Goal: Use online tool/utility: Utilize a website feature to perform a specific function

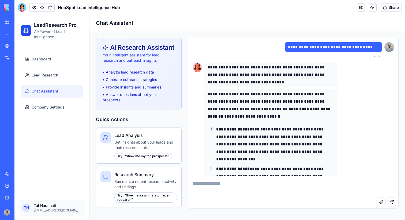
scroll to position [815, 0]
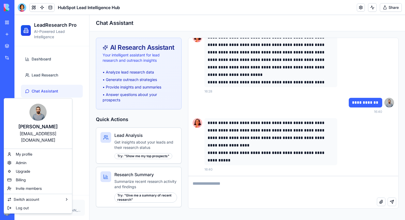
click at [10, 209] on html "BETA My workspace New app Marketplace Integrations Recent New App New App Faceb…" at bounding box center [202, 110] width 405 height 220
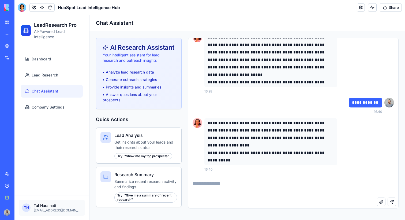
click at [76, 42] on div "LeadResearch Pro AI-Powered Lead Intelligence" at bounding box center [51, 30] width 75 height 31
click at [213, 186] on textarea at bounding box center [293, 186] width 210 height 21
click at [137, 192] on div "Research Summary Summarize recent research activity and findings Try: " Give me…" at bounding box center [145, 187] width 63 height 31
click at [156, 178] on div "Research Summary Summarize recent research activity and findings Try: " Give me…" at bounding box center [145, 187] width 63 height 31
click at [137, 134] on h3 "Lead Analysis" at bounding box center [145, 135] width 63 height 6
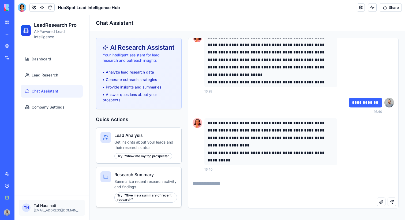
click at [141, 172] on h3 "Research Summary" at bounding box center [145, 175] width 63 height 6
click at [152, 182] on p "Summarize recent research activity and findings" at bounding box center [145, 184] width 63 height 11
click at [152, 195] on div "Try: " Give me a summary of recent research "" at bounding box center [145, 198] width 63 height 10
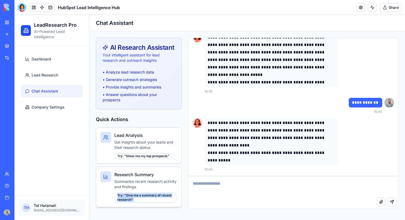
click at [152, 195] on div "Try: " Give me a summary of recent research "" at bounding box center [145, 198] width 63 height 10
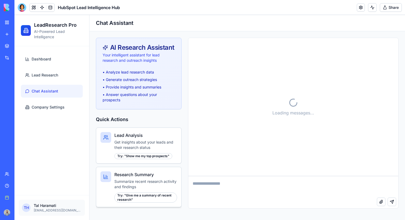
scroll to position [815, 0]
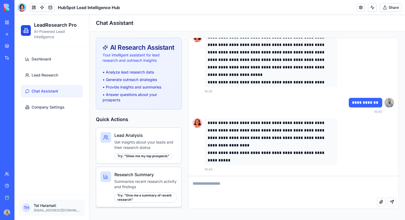
click at [148, 178] on h3 "Research Summary" at bounding box center [145, 175] width 63 height 6
click at [230, 195] on textarea at bounding box center [293, 186] width 210 height 21
click at [168, 196] on div "Try: " Give me a summary of recent research "" at bounding box center [145, 198] width 63 height 10
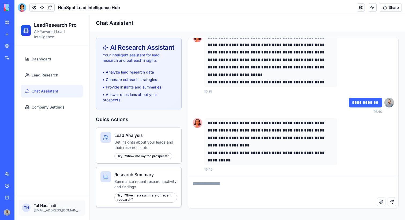
click at [130, 195] on div "Try: " Give me a summary of recent research "" at bounding box center [145, 198] width 63 height 10
drag, startPoint x: 130, startPoint y: 195, endPoint x: 128, endPoint y: 199, distance: 4.6
click at [128, 199] on div "Try: " Give me a summary of recent research "" at bounding box center [145, 198] width 63 height 10
copy div "Give me a summary of recent research"
click at [213, 182] on textarea at bounding box center [293, 186] width 210 height 21
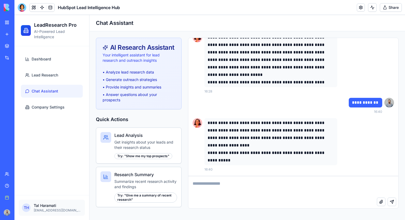
paste textarea "**********"
type textarea "**********"
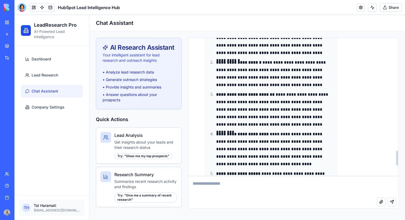
scroll to position [1162, 0]
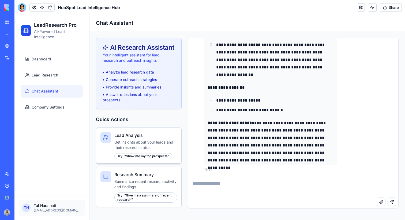
click at [130, 145] on p "Get insights about your leads and their research status" at bounding box center [145, 145] width 63 height 11
click at [74, 108] on link "Company Settings" at bounding box center [52, 107] width 62 height 13
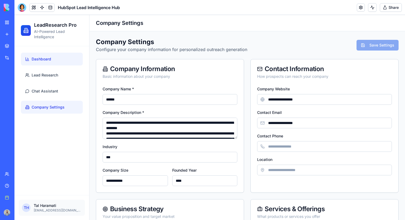
click at [63, 63] on link "Dashboard" at bounding box center [52, 59] width 62 height 13
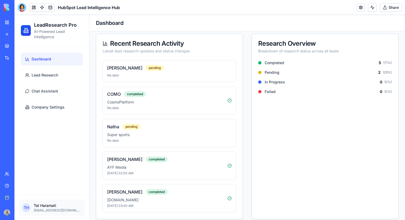
scroll to position [118, 0]
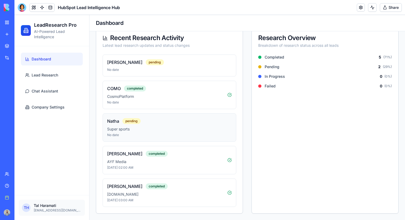
click at [187, 128] on p "Super sports" at bounding box center [169, 129] width 125 height 5
click at [183, 100] on div "COMO completed CosmoPlatform No date" at bounding box center [167, 94] width 120 height 19
drag, startPoint x: 183, startPoint y: 100, endPoint x: 110, endPoint y: 84, distance: 74.5
click at [110, 84] on div "COMO completed CosmoPlatform No date" at bounding box center [170, 95] width 134 height 28
click at [120, 101] on p "No date" at bounding box center [167, 102] width 120 height 4
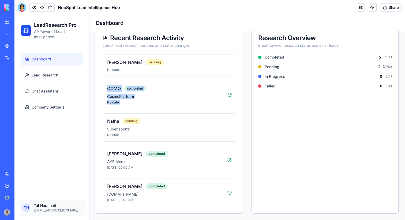
drag, startPoint x: 120, startPoint y: 101, endPoint x: 99, endPoint y: 84, distance: 26.6
click at [99, 84] on div "cuong vu pending No date COMO completed CosmoPlatform No date Natha pending Sup…" at bounding box center [169, 134] width 146 height 159
click at [146, 60] on div "pending" at bounding box center [155, 62] width 18 height 6
click at [146, 62] on div "pending" at bounding box center [155, 62] width 18 height 6
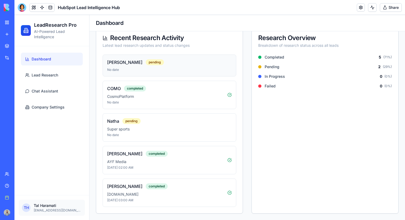
click at [156, 73] on div "cuong vu pending No date" at bounding box center [170, 66] width 134 height 22
click at [114, 64] on h4 "cuong vu" at bounding box center [124, 62] width 35 height 6
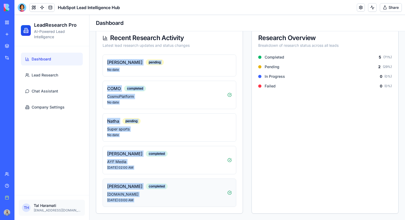
drag, startPoint x: 114, startPoint y: 64, endPoint x: 197, endPoint y: 201, distance: 160.7
click at [197, 202] on div "cuong vu pending No date COMO completed CosmoPlatform No date Natha pending Sup…" at bounding box center [170, 131] width 134 height 153
click at [244, 187] on div "Recent Research Activity Latest lead research updates and status changes cuong …" at bounding box center [247, 121] width 303 height 186
